Goal: Information Seeking & Learning: Learn about a topic

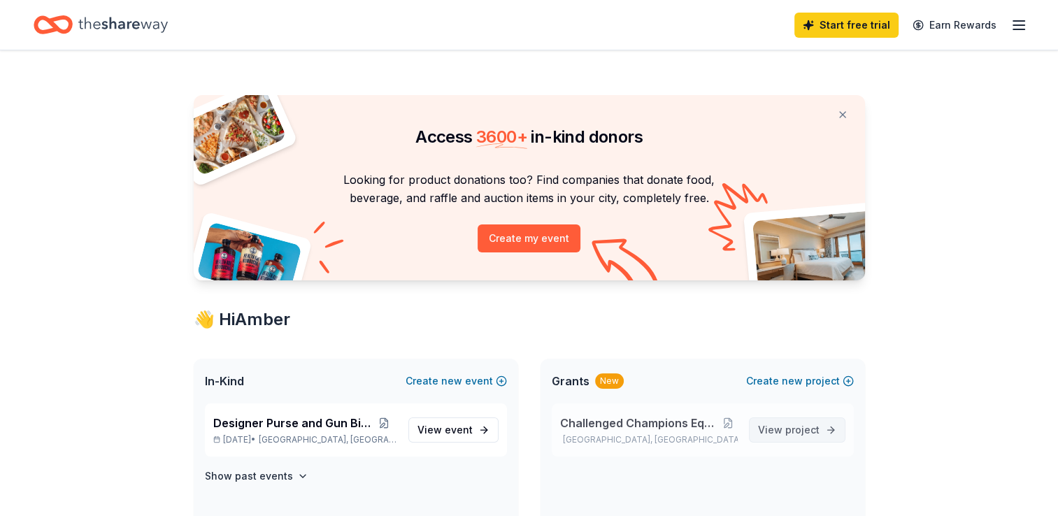
click at [797, 441] on link "View project" at bounding box center [797, 430] width 97 height 25
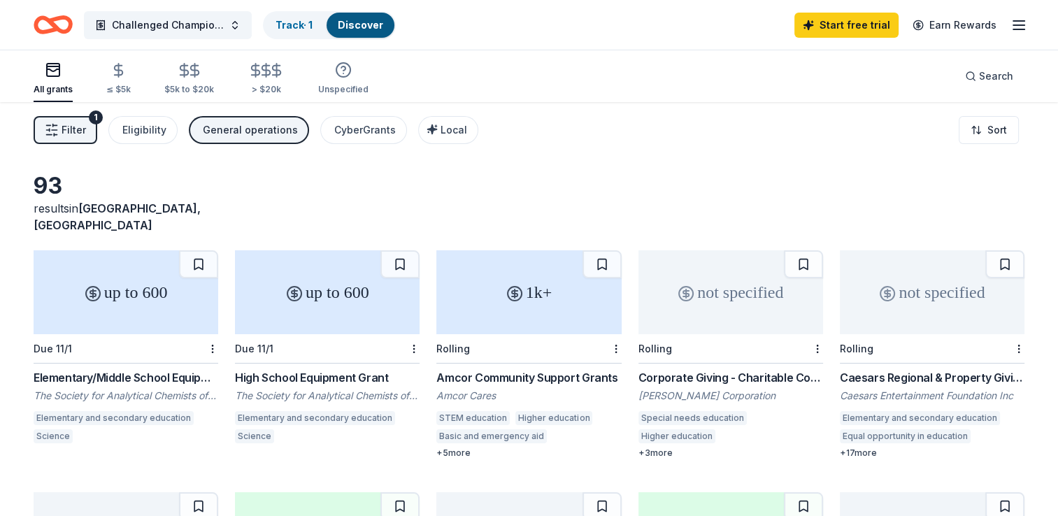
click at [797, 448] on div "+ 3 more" at bounding box center [731, 453] width 185 height 11
click at [648, 448] on div "+ 3 more" at bounding box center [731, 453] width 185 height 11
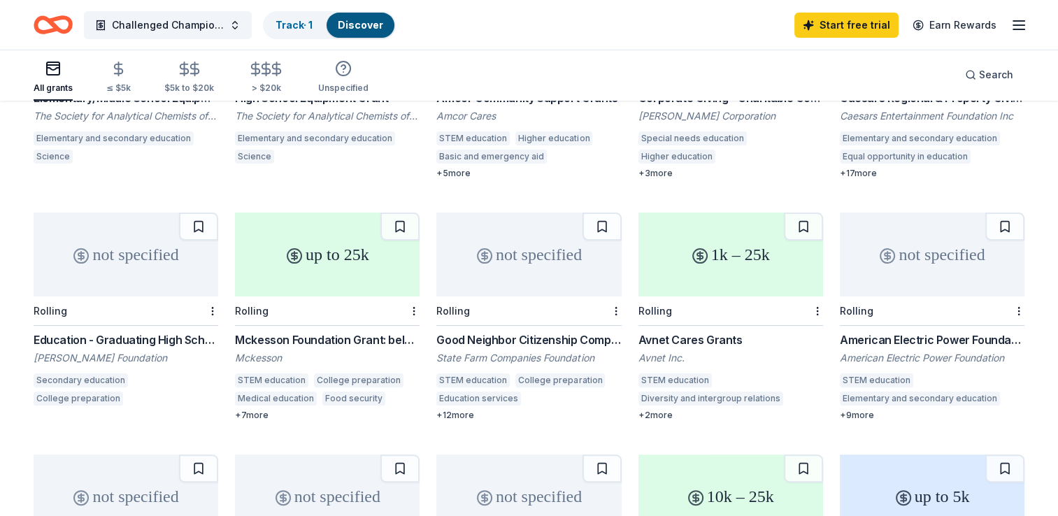
scroll to position [308, 0]
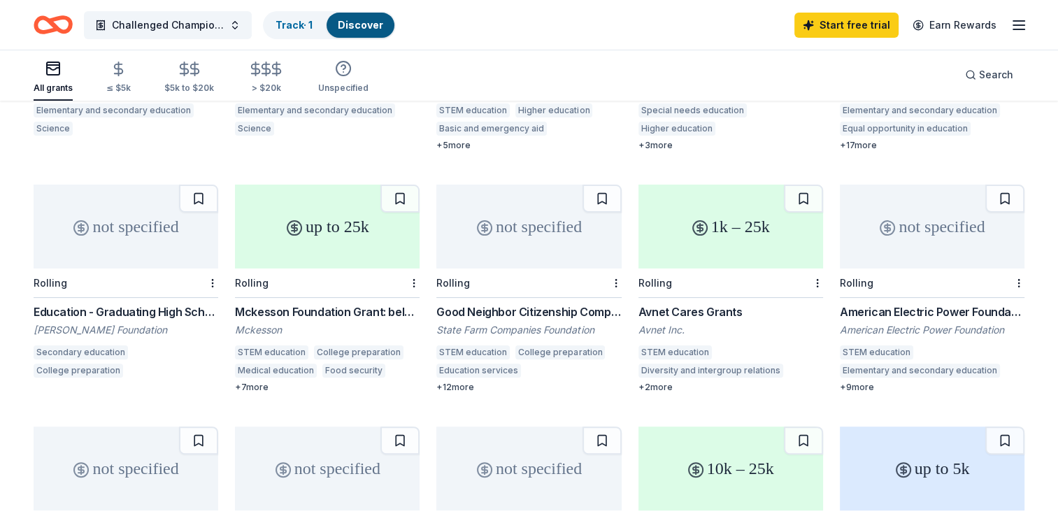
click at [522, 304] on div "Good Neighbor Citizenship Company Grants" at bounding box center [528, 312] width 185 height 17
click at [678, 304] on div "Avnet Cares Grants" at bounding box center [731, 312] width 185 height 17
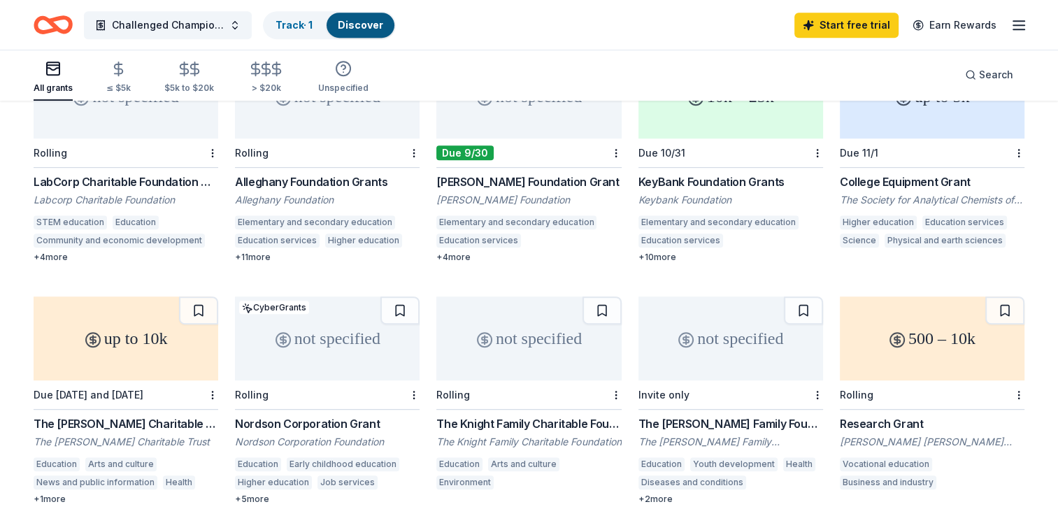
scroll to position [708, 0]
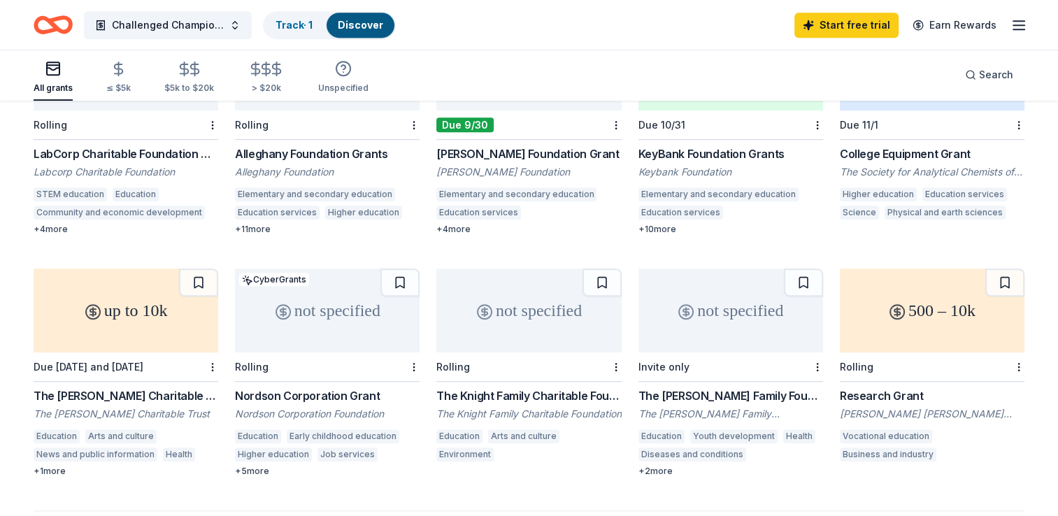
click at [678, 145] on div "KeyBank Foundation Grants" at bounding box center [731, 153] width 185 height 17
click at [185, 368] on div "up to 10k Due 12/1 and 3/1/26 The Cowles Charitable Trust Grant The Cowles Char…" at bounding box center [126, 373] width 185 height 208
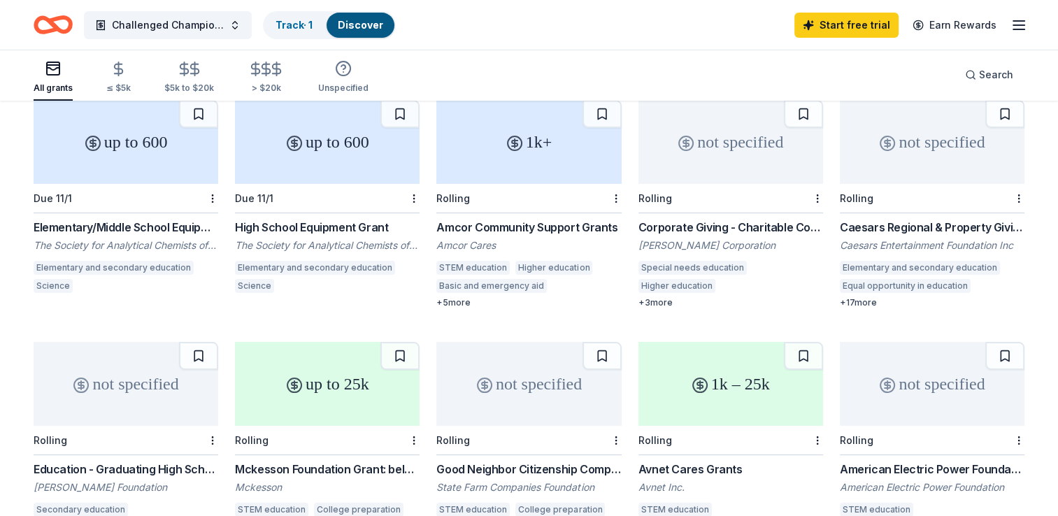
scroll to position [0, 0]
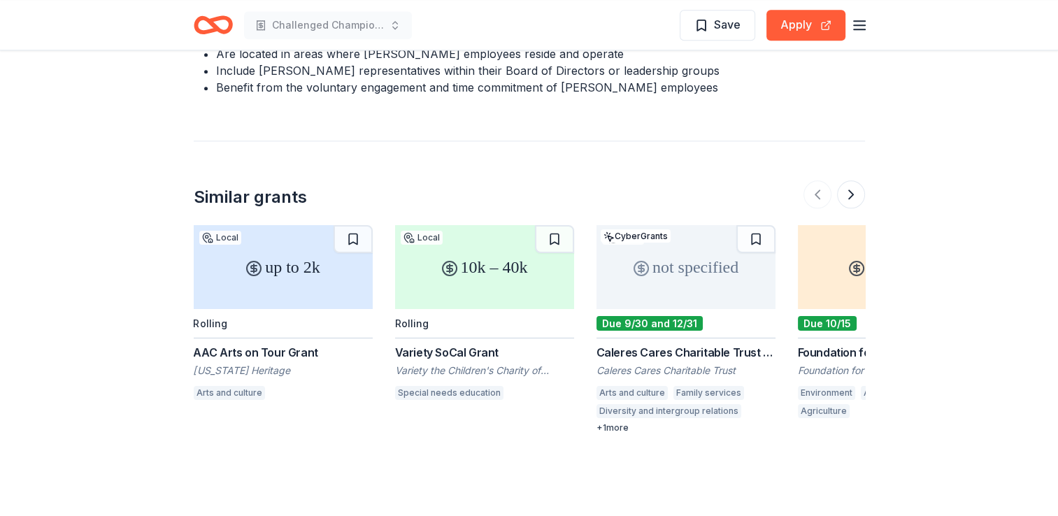
scroll to position [1761, 0]
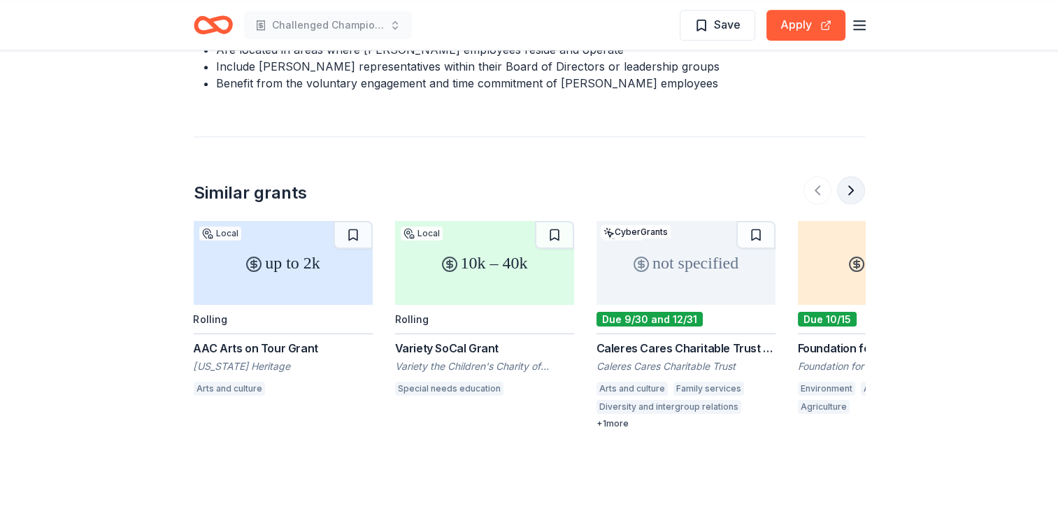
click at [848, 195] on button at bounding box center [851, 190] width 28 height 28
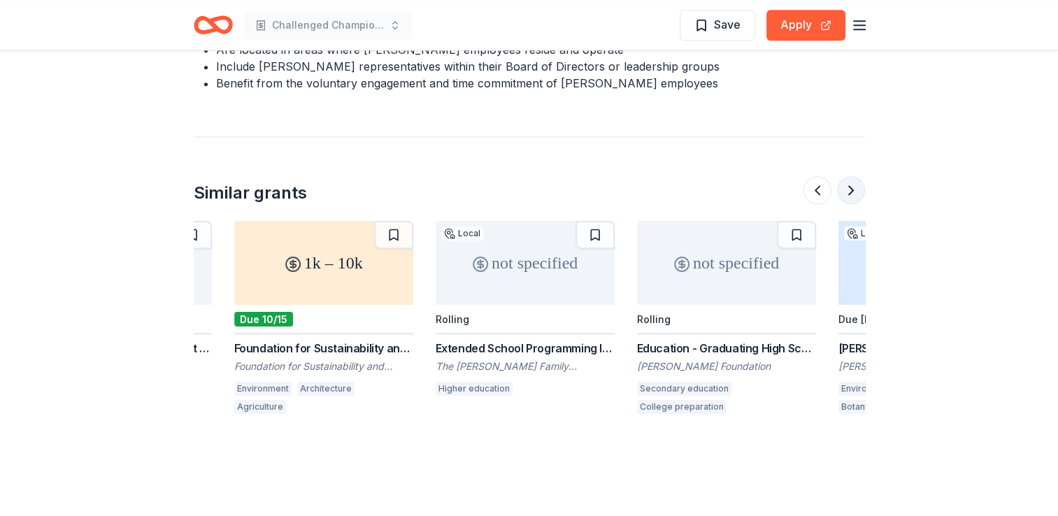
scroll to position [0, 604]
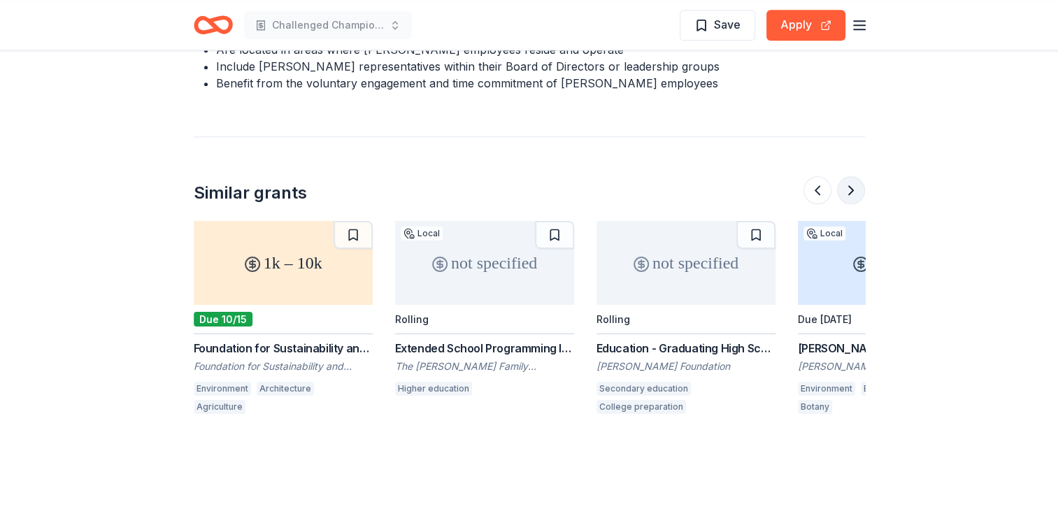
click at [848, 195] on button at bounding box center [851, 190] width 28 height 28
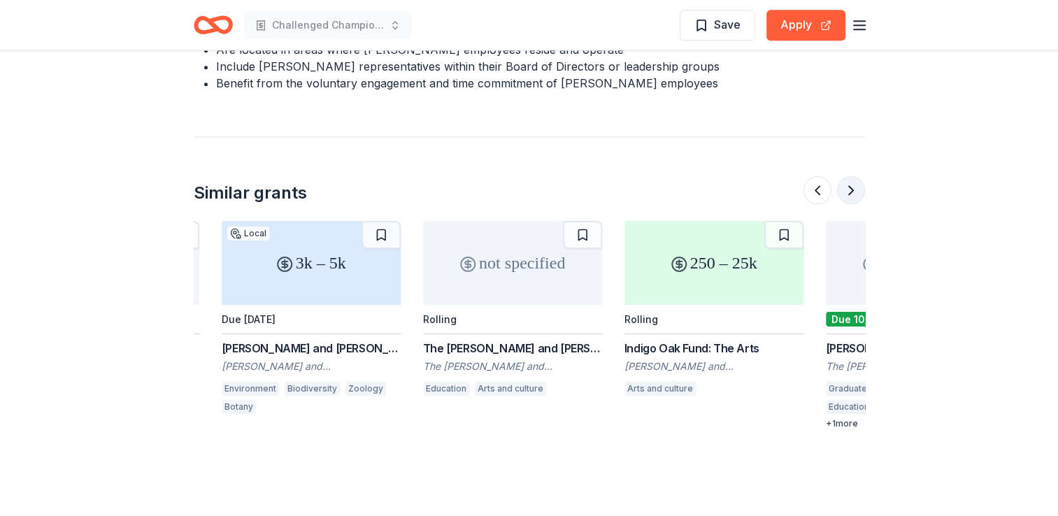
scroll to position [0, 1209]
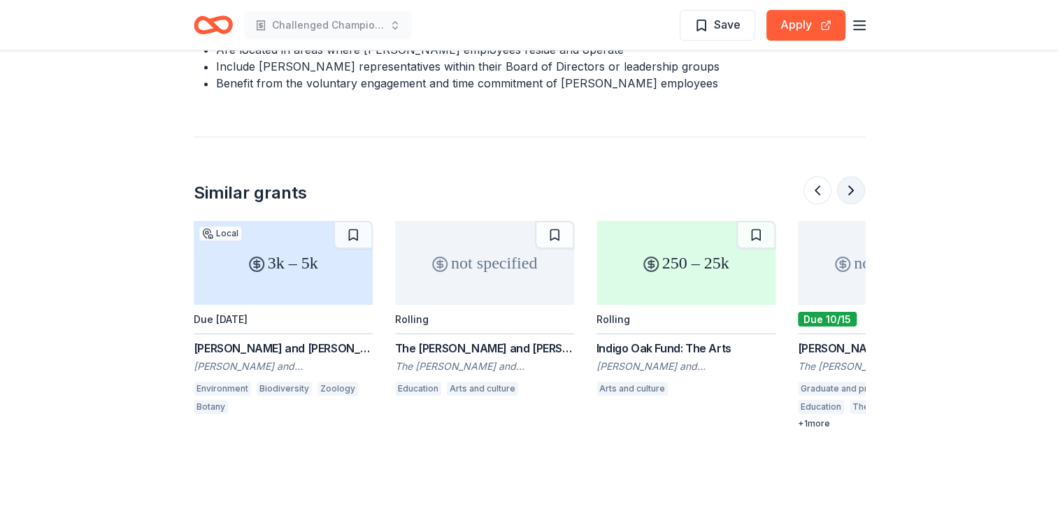
click at [848, 195] on button at bounding box center [851, 190] width 28 height 28
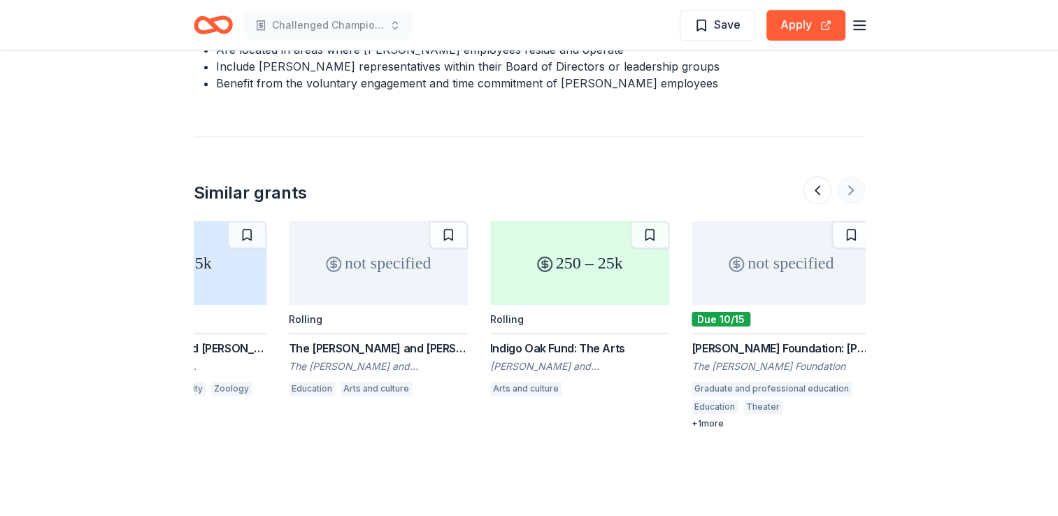
scroll to position [0, 1321]
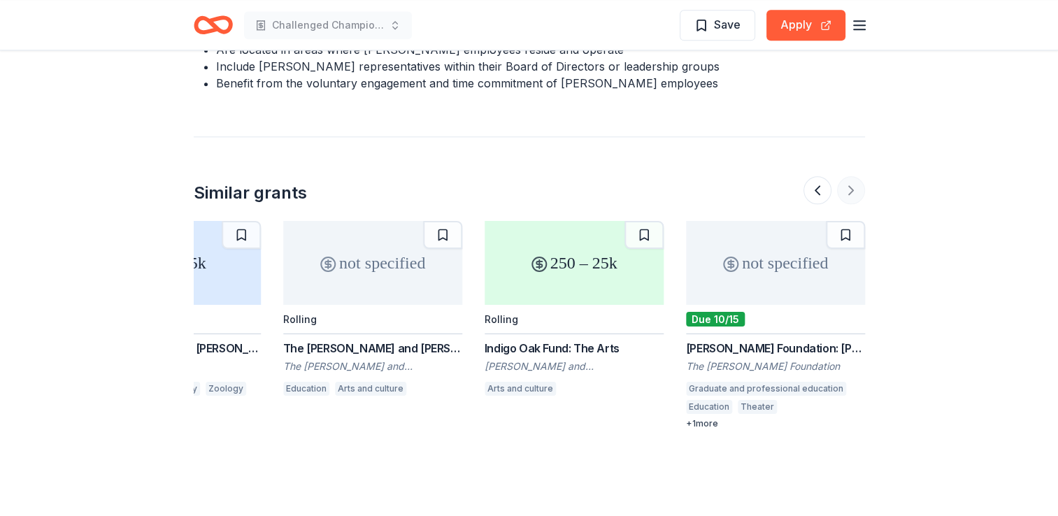
click at [848, 195] on div at bounding box center [835, 190] width 62 height 28
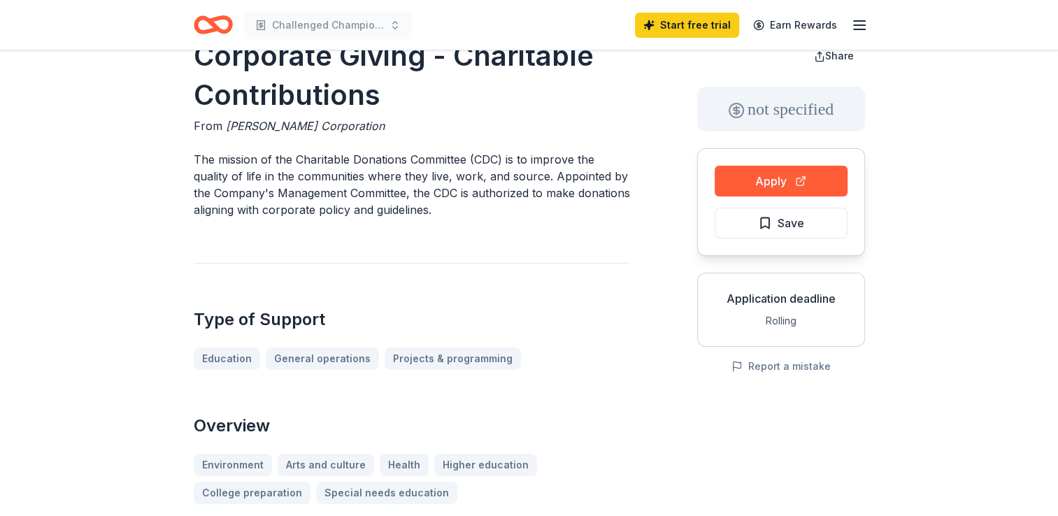
scroll to position [0, 0]
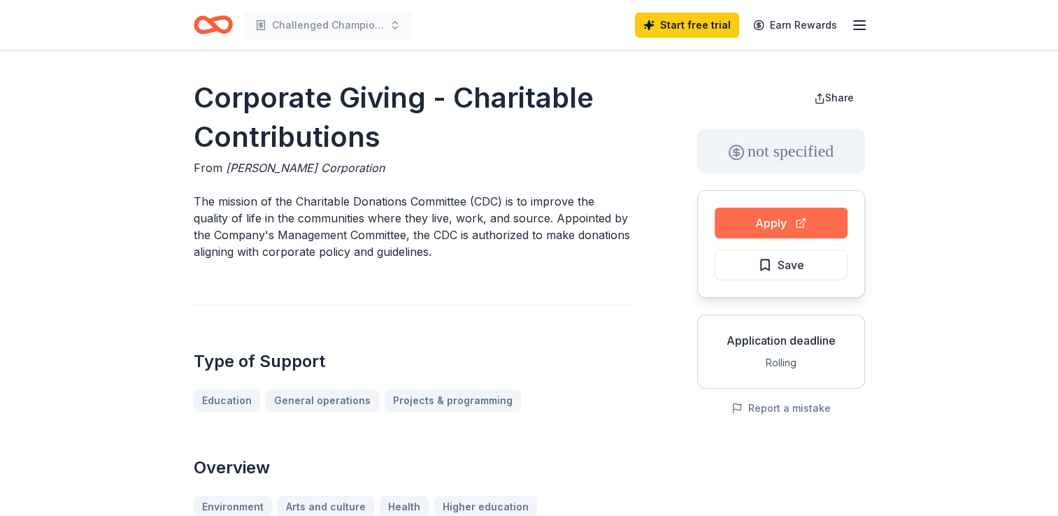
click at [760, 222] on button "Apply" at bounding box center [781, 223] width 133 height 31
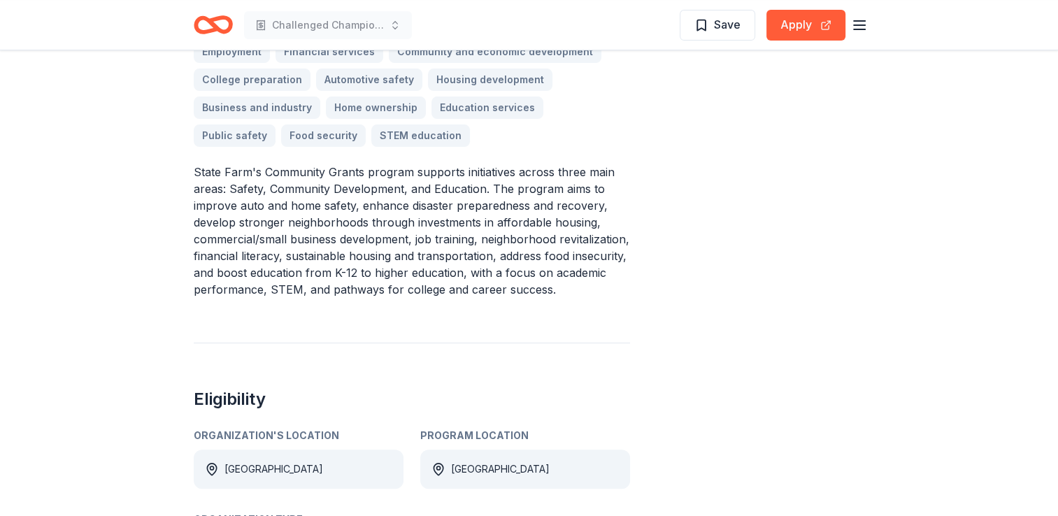
scroll to position [578, 0]
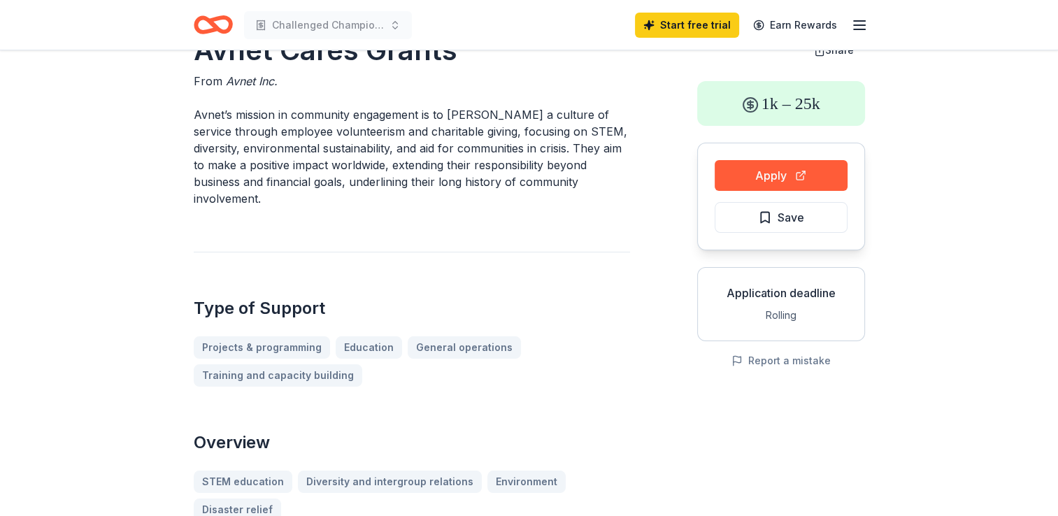
scroll to position [56, 0]
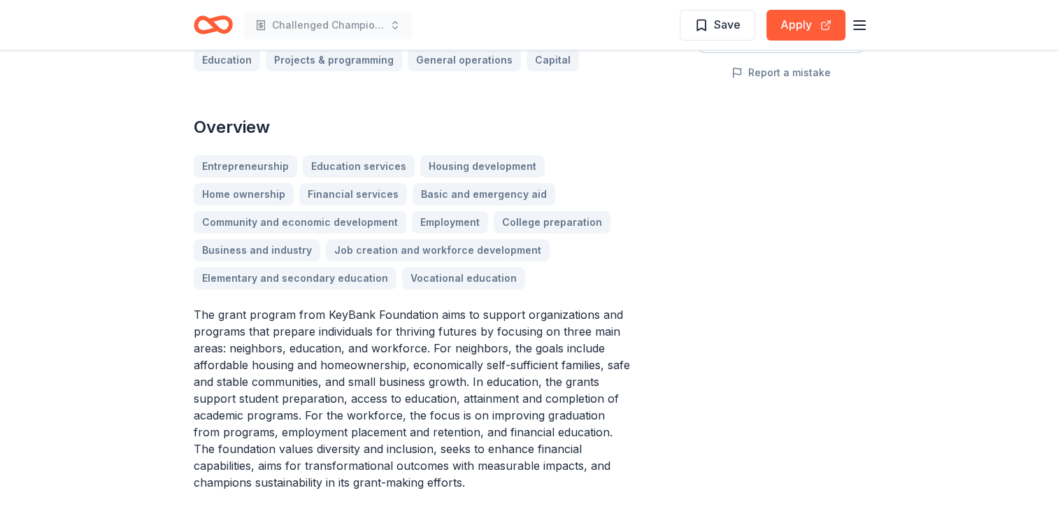
scroll to position [364, 0]
